Goal: Find contact information: Find contact information

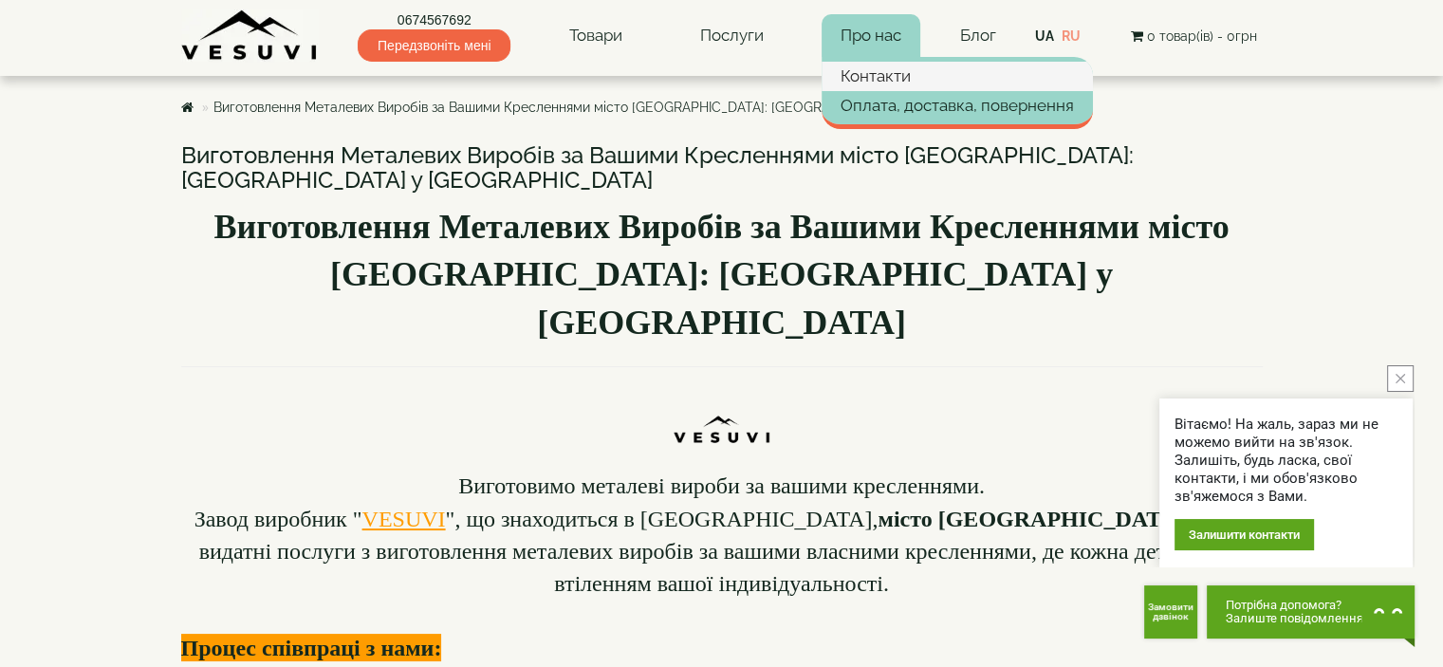
click at [881, 79] on link "Контакти" at bounding box center [957, 76] width 271 height 28
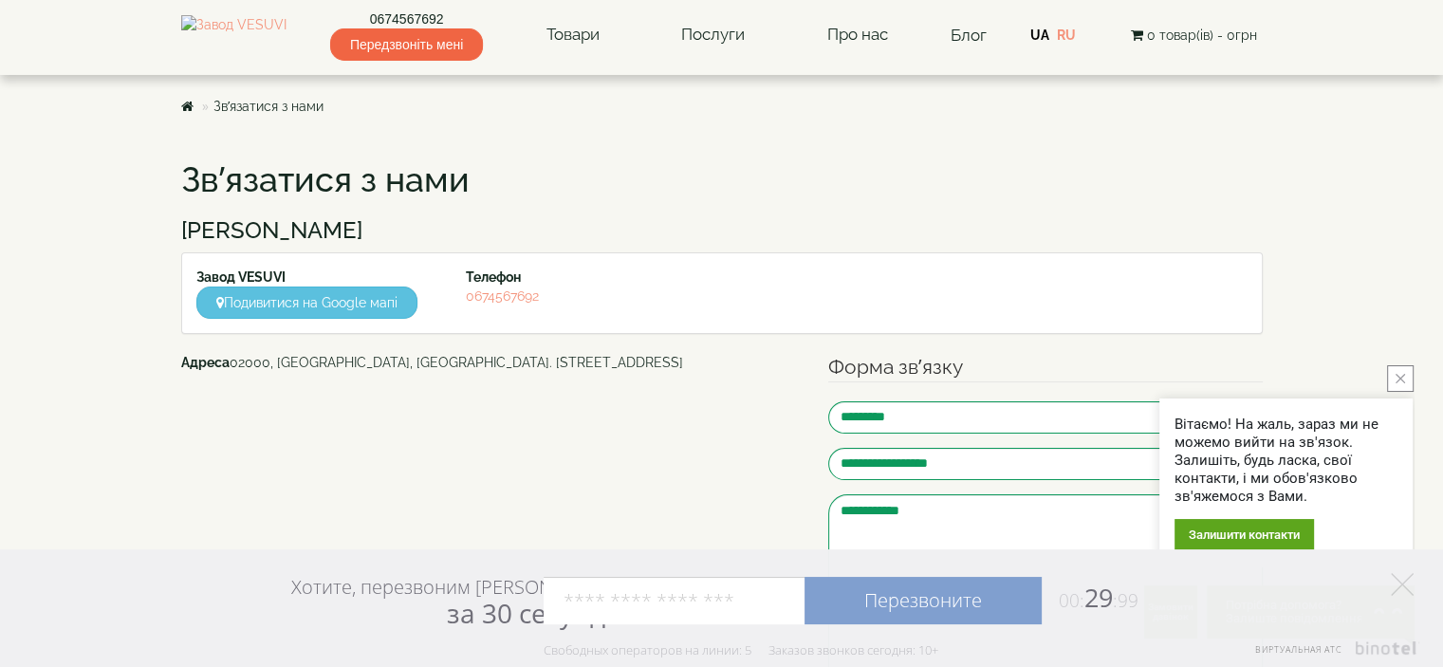
click at [1397, 384] on button "close button" at bounding box center [1400, 378] width 27 height 27
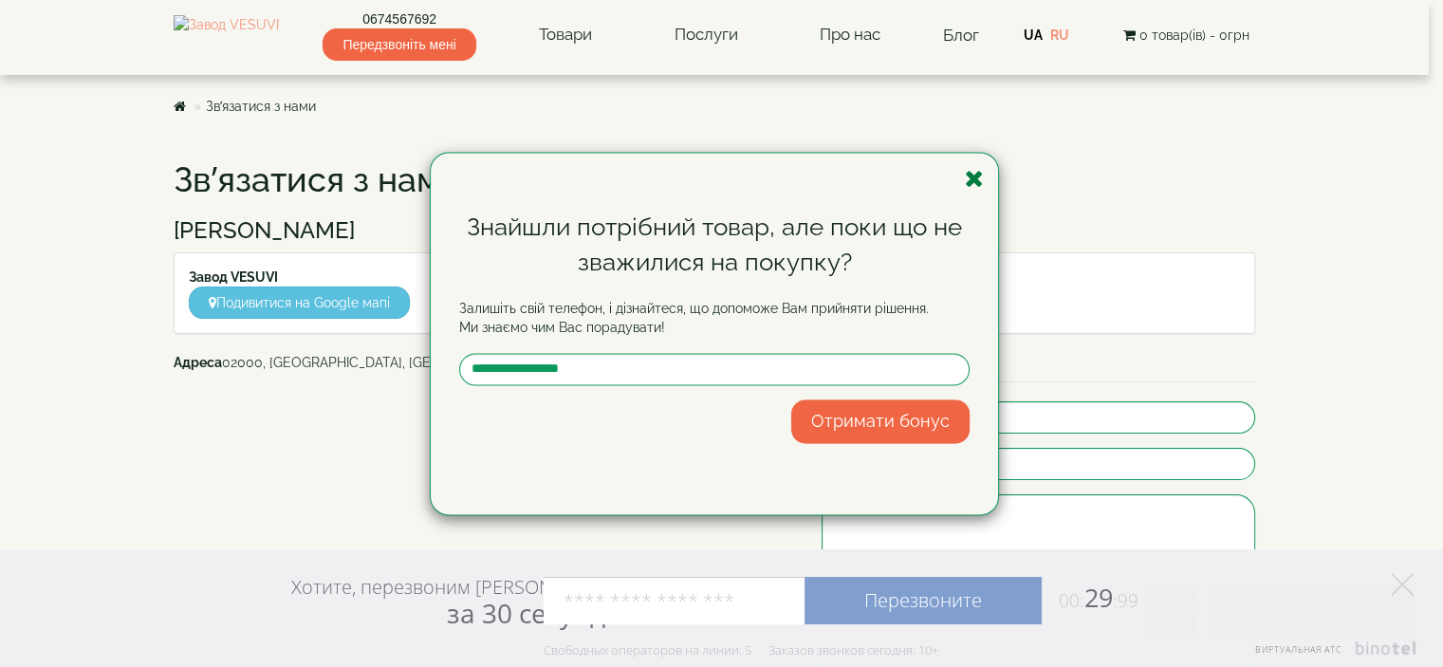
click at [975, 177] on icon "button" at bounding box center [974, 179] width 19 height 24
